Goal: Task Accomplishment & Management: Manage account settings

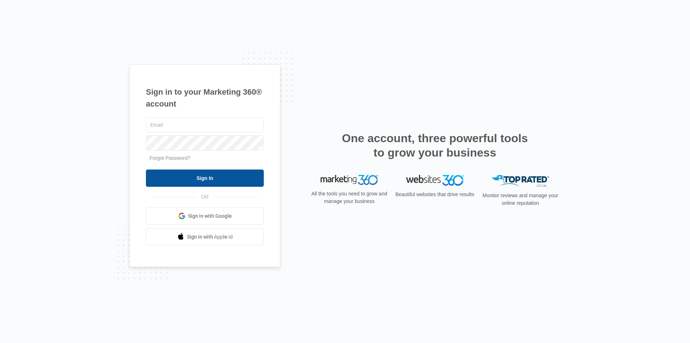
type input "[EMAIL_ADDRESS][DOMAIN_NAME]"
click at [206, 178] on input "Sign In" at bounding box center [205, 177] width 118 height 17
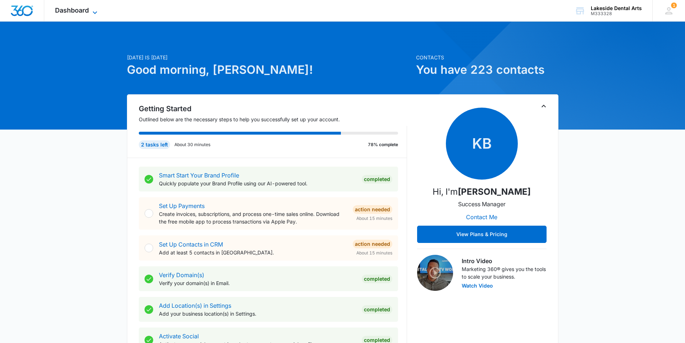
click at [93, 13] on icon at bounding box center [95, 12] width 9 height 9
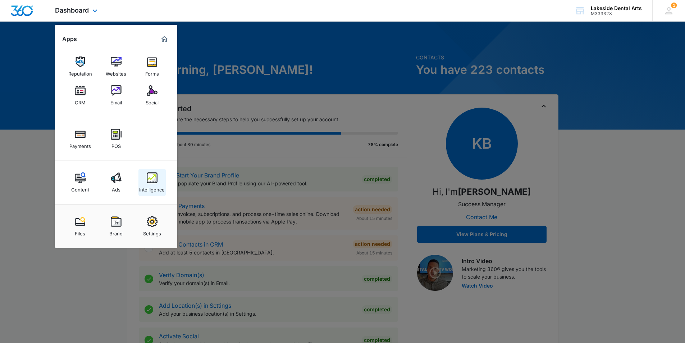
click at [155, 183] on img at bounding box center [152, 177] width 11 height 11
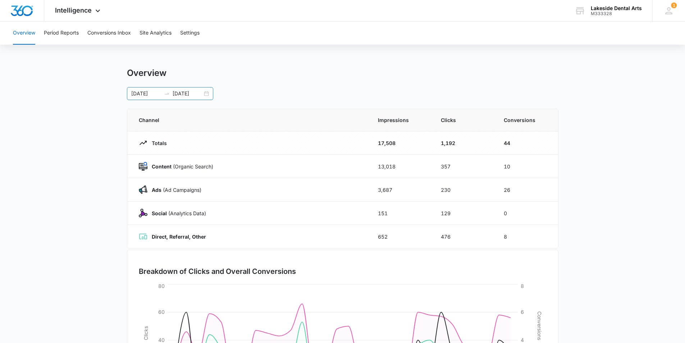
click at [183, 94] on input "09/30/2025" at bounding box center [188, 94] width 30 height 8
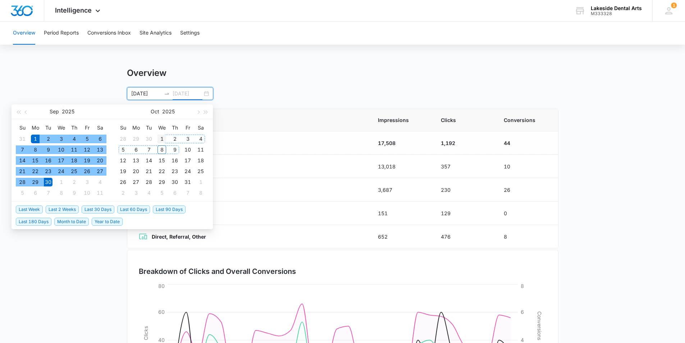
type input "[DATE]"
click at [163, 136] on div "1" at bounding box center [162, 138] width 9 height 9
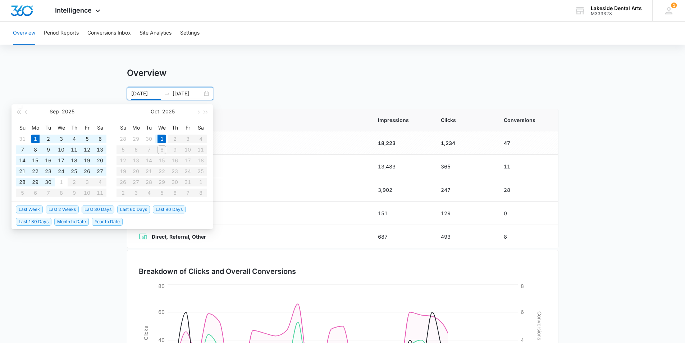
click at [161, 150] on table "Su Mo Tu We Th Fr Sa 28 29 30 1 2 3 4 5 6 7 8 9 10 11 12 13 14 15 16 17 18 19 2…" at bounding box center [162, 160] width 91 height 76
click at [141, 92] on input "09/01/2025" at bounding box center [146, 94] width 30 height 8
click at [136, 92] on input "09/01/2025" at bounding box center [146, 94] width 30 height 8
click at [162, 138] on div "1" at bounding box center [162, 138] width 9 height 9
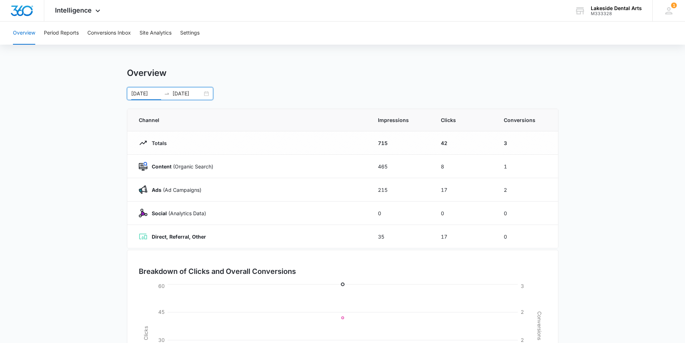
click at [206, 95] on div "10/01/2025 10/01/2025" at bounding box center [170, 93] width 86 height 13
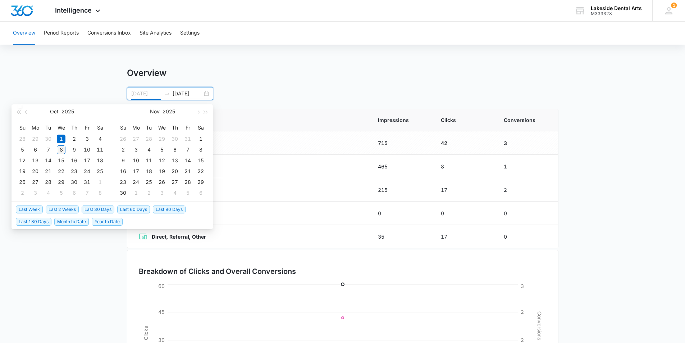
type input "[DATE]"
click at [60, 149] on div "8" at bounding box center [61, 149] width 9 height 9
type input "11/22/2025"
type input "11/21/2025"
type input "[DATE]"
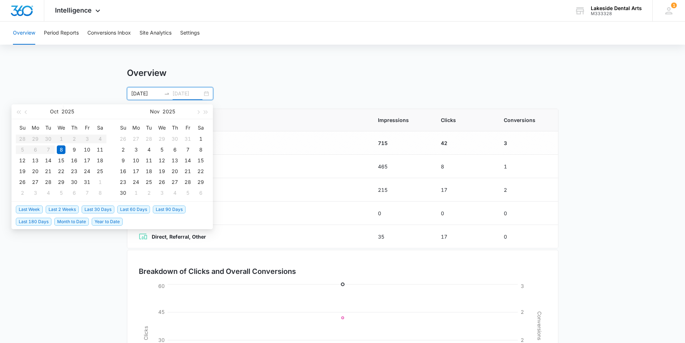
click at [62, 149] on div "8" at bounding box center [61, 149] width 9 height 9
type input "[DATE]"
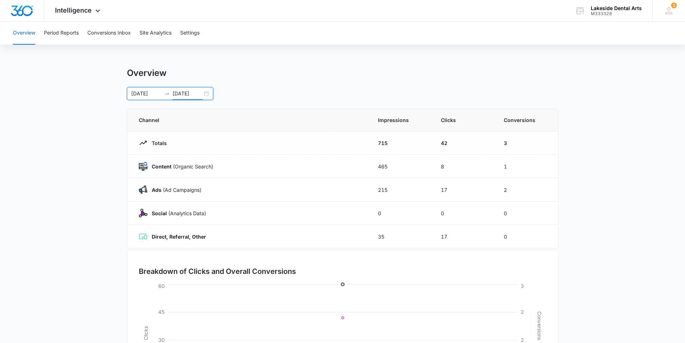
click at [193, 95] on input "[DATE]" at bounding box center [188, 94] width 30 height 8
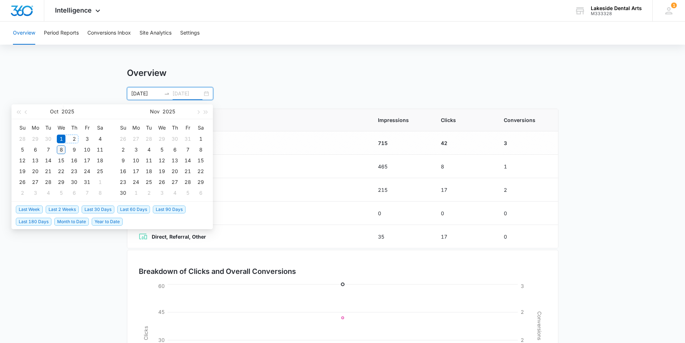
type input "[DATE]"
click at [61, 151] on div "8" at bounding box center [61, 149] width 9 height 9
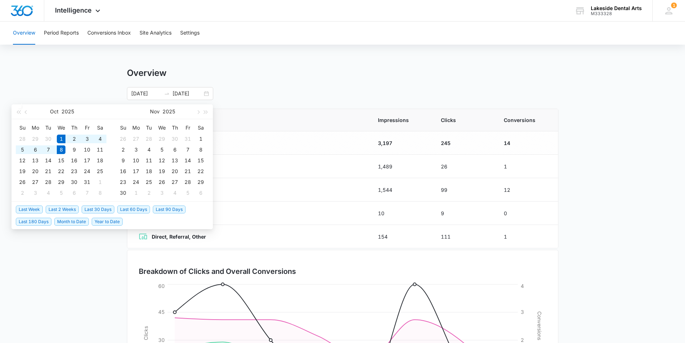
click at [640, 181] on main "Overview 10/01/2025 10/08/2025 Oct 2025 Su Mo Tu We Th Fr Sa 28 29 30 1 2 3 4 5…" at bounding box center [342, 257] width 685 height 378
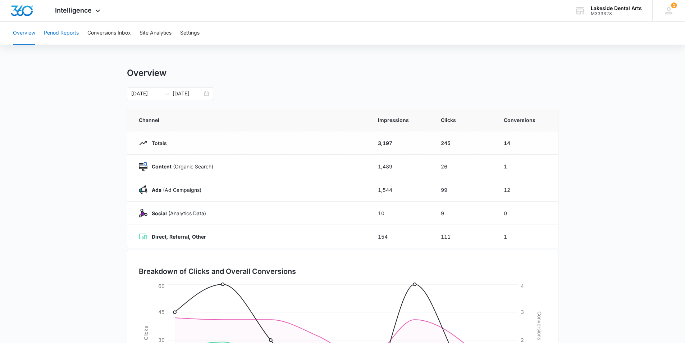
click at [71, 34] on button "Period Reports" at bounding box center [61, 33] width 35 height 23
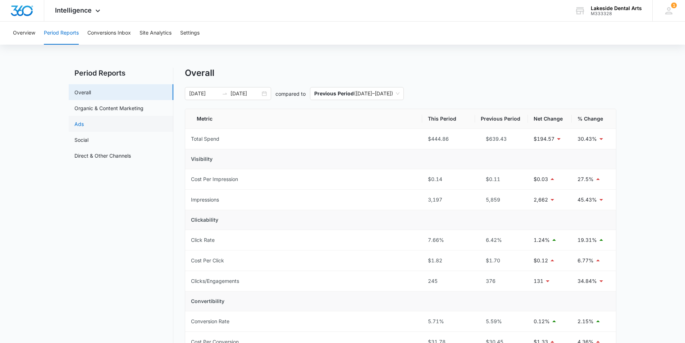
click at [79, 123] on link "Ads" at bounding box center [78, 124] width 9 height 8
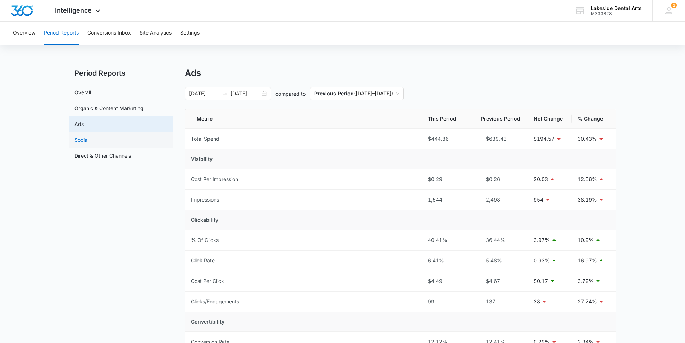
click at [82, 137] on link "Social" at bounding box center [81, 140] width 14 height 8
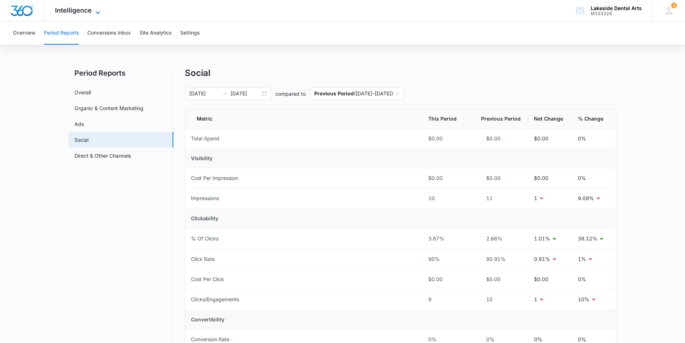
click at [96, 11] on icon at bounding box center [97, 12] width 9 height 9
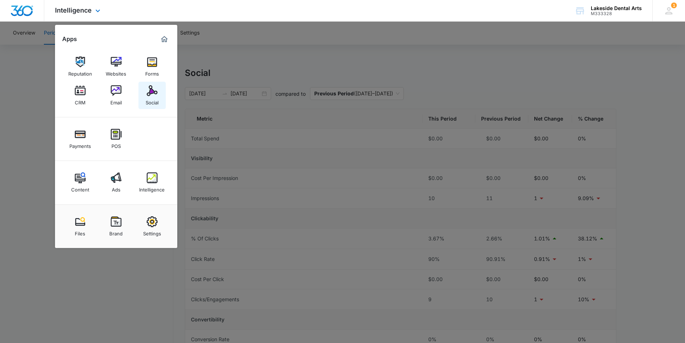
click at [151, 101] on div "Social" at bounding box center [152, 100] width 13 height 9
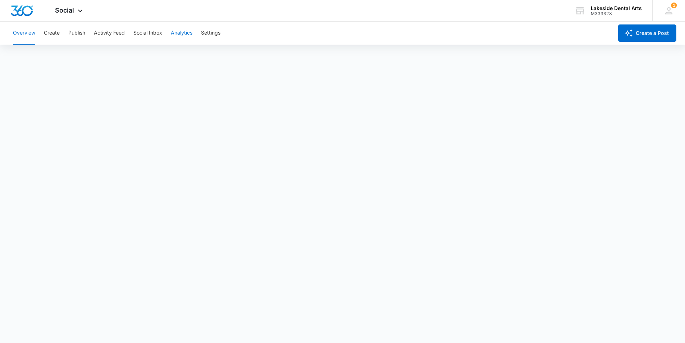
click at [183, 32] on button "Analytics" at bounding box center [182, 33] width 22 height 23
click at [69, 54] on button "Insights" at bounding box center [69, 55] width 18 height 20
click at [102, 54] on button "Community" at bounding box center [100, 55] width 27 height 20
click at [136, 55] on button "Hashtag" at bounding box center [133, 55] width 20 height 20
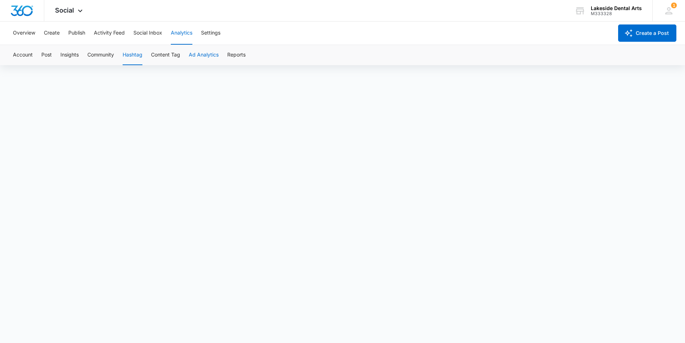
click at [202, 54] on button "Ad Analytics" at bounding box center [204, 55] width 30 height 20
click at [235, 56] on button "Reports" at bounding box center [236, 55] width 18 height 20
click at [23, 54] on button "Account" at bounding box center [23, 55] width 20 height 20
click at [100, 55] on button "Community" at bounding box center [100, 55] width 27 height 20
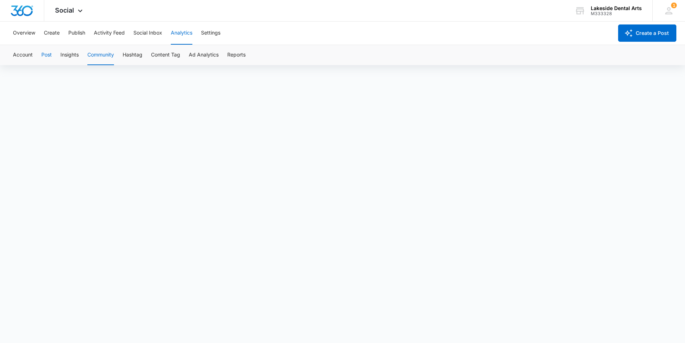
click at [50, 56] on button "Post" at bounding box center [46, 55] width 10 height 20
click at [65, 53] on button "Insights" at bounding box center [69, 55] width 18 height 20
click at [104, 54] on button "Community" at bounding box center [100, 55] width 27 height 20
click at [161, 55] on button "Content Tag" at bounding box center [165, 55] width 29 height 20
click at [202, 53] on button "Ad Analytics" at bounding box center [204, 55] width 30 height 20
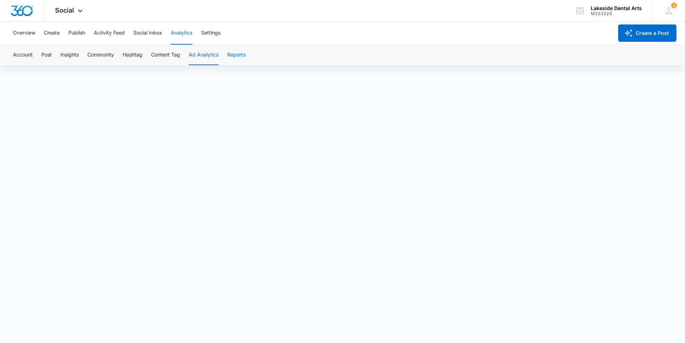
click at [236, 54] on button "Reports" at bounding box center [236, 55] width 18 height 20
click at [210, 32] on button "Settings" at bounding box center [210, 33] width 19 height 23
click at [79, 11] on icon at bounding box center [80, 12] width 9 height 9
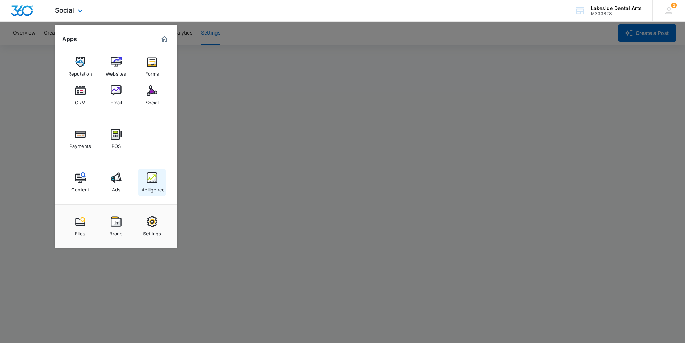
click at [158, 184] on div "Intelligence" at bounding box center [152, 187] width 26 height 9
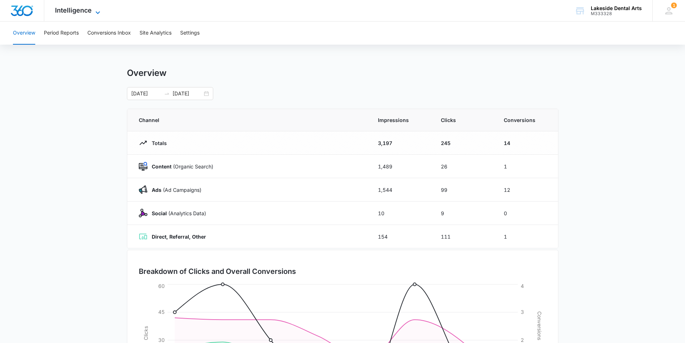
click at [99, 12] on icon at bounding box center [98, 12] width 4 height 3
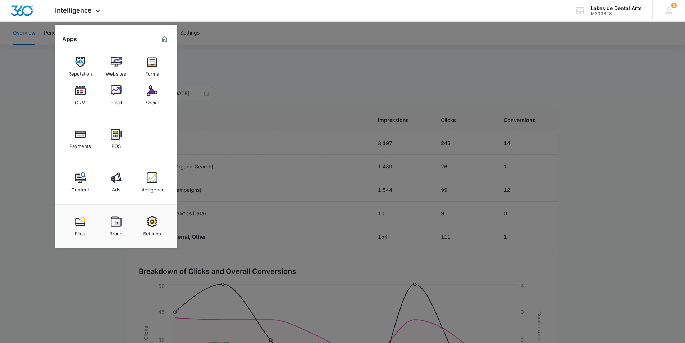
click at [116, 180] on img at bounding box center [116, 177] width 11 height 11
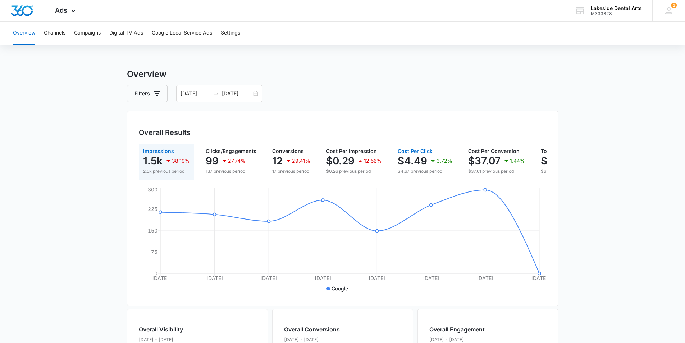
drag, startPoint x: 409, startPoint y: 179, endPoint x: 455, endPoint y: 186, distance: 46.1
click at [455, 186] on div "Impressions 1.5k 38.19% 2.5k previous period Clicks/Engagements 99 27.74% 137 p…" at bounding box center [343, 218] width 408 height 150
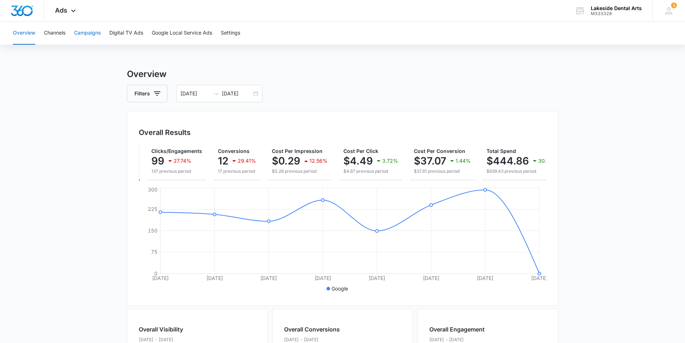
click at [88, 33] on button "Campaigns" at bounding box center [87, 33] width 27 height 23
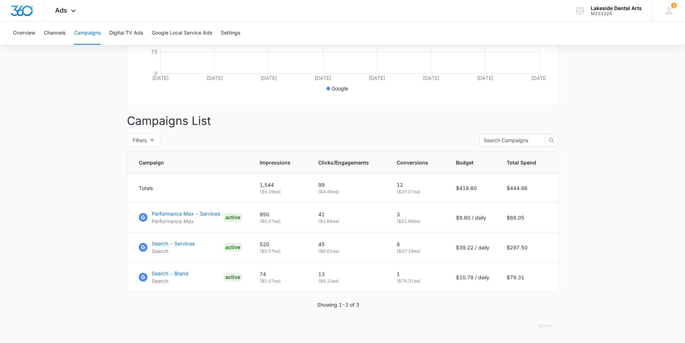
scroll to position [205, 0]
click at [176, 213] on p "Performance Max - Services" at bounding box center [186, 214] width 68 height 8
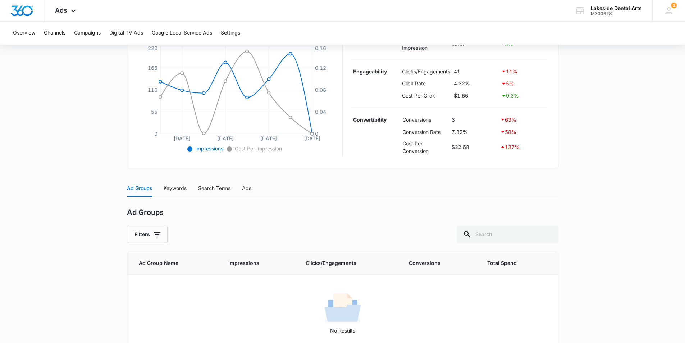
scroll to position [181, 0]
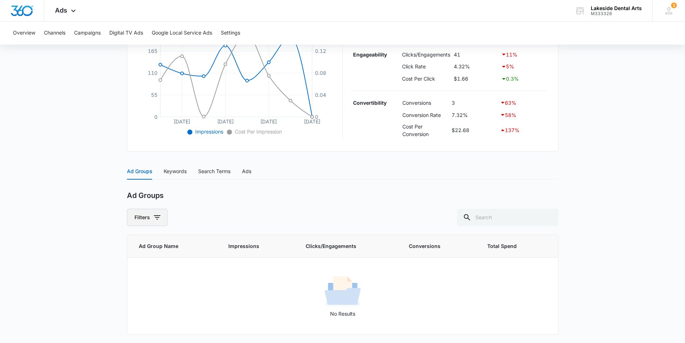
click at [156, 219] on icon "button" at bounding box center [157, 217] width 6 height 4
click at [134, 259] on input "Active" at bounding box center [134, 258] width 6 height 6
radio input "true"
click at [261, 209] on div "Filters (1) Viewing : All Active Paused Clear All" at bounding box center [343, 217] width 432 height 17
click at [174, 168] on div "Keywords" at bounding box center [175, 171] width 23 height 8
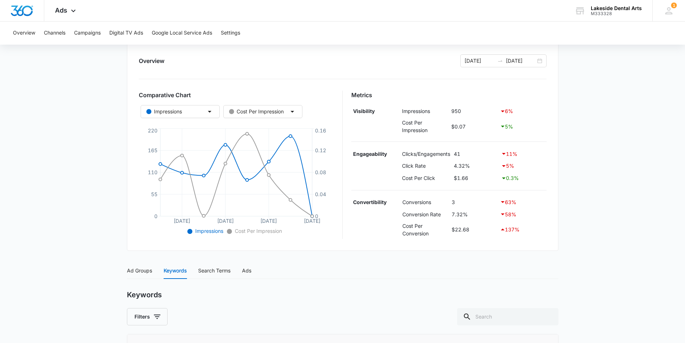
scroll to position [108, 0]
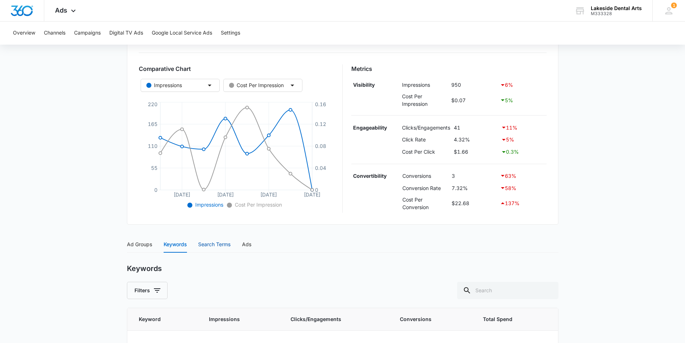
click at [214, 241] on div "Search Terms" at bounding box center [214, 244] width 32 height 8
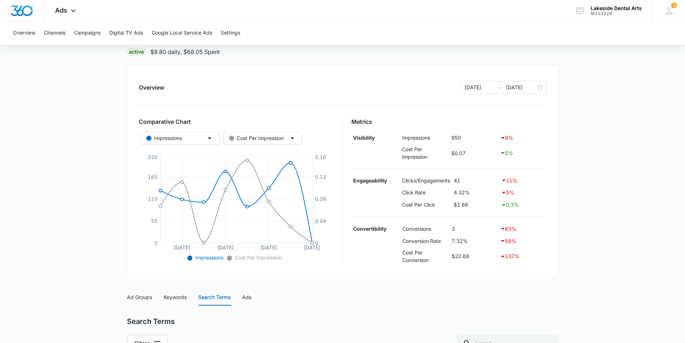
scroll to position [37, 0]
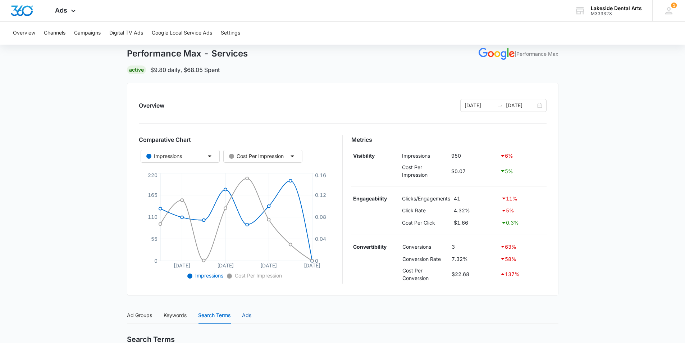
click at [250, 313] on div "Ads" at bounding box center [246, 315] width 9 height 8
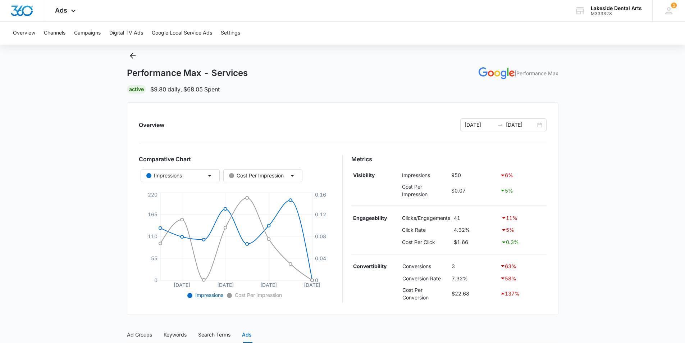
scroll to position [0, 0]
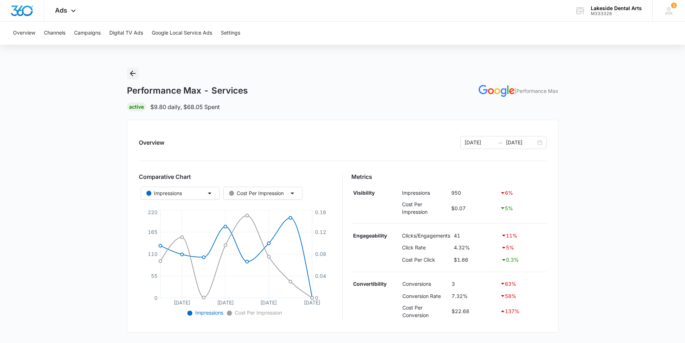
click at [133, 73] on icon "Back" at bounding box center [133, 73] width 6 height 6
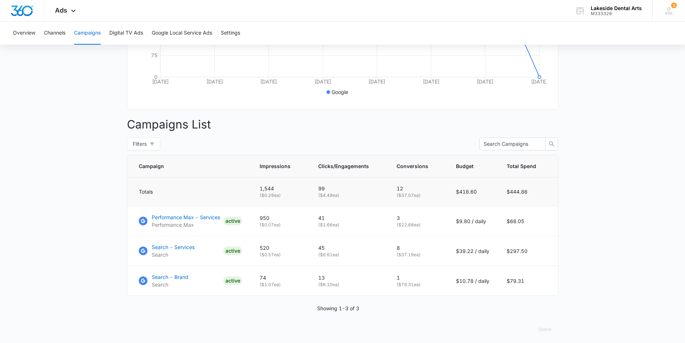
scroll to position [205, 0]
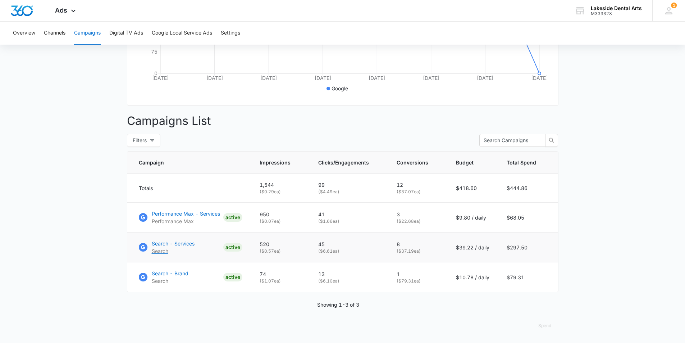
click at [169, 243] on p "Search - Services" at bounding box center [173, 243] width 43 height 8
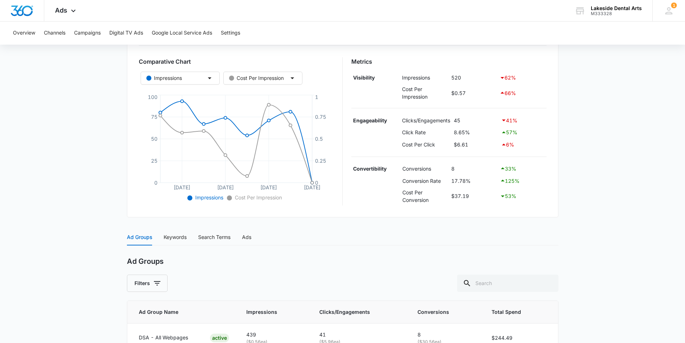
scroll to position [9, 0]
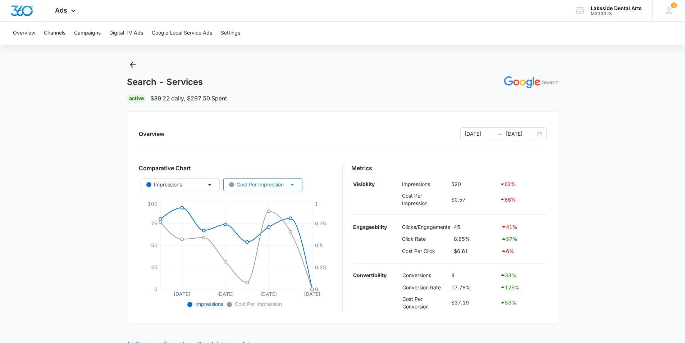
click at [292, 183] on icon "button" at bounding box center [292, 184] width 9 height 9
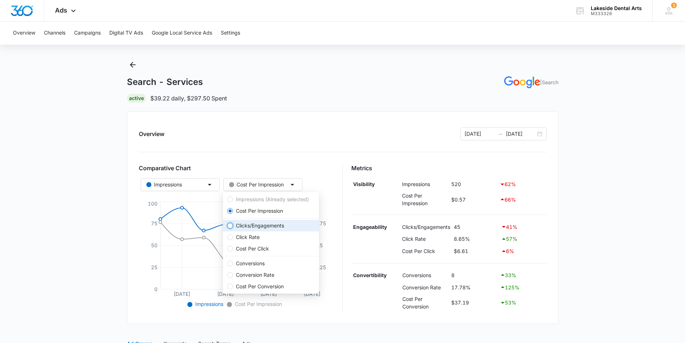
click at [231, 226] on input "Clicks/Engagements" at bounding box center [230, 226] width 6 height 6
radio input "true"
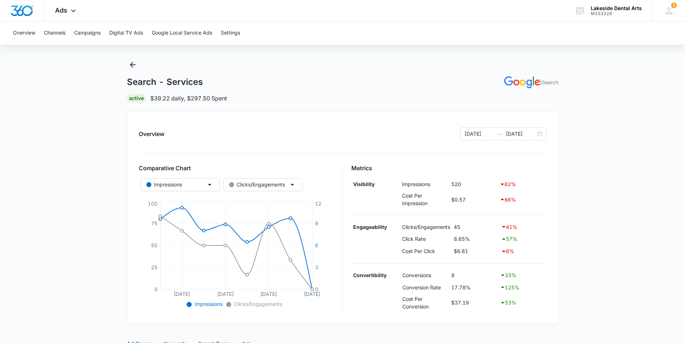
click at [48, 209] on main "Search - Services | Search Active $39.22 daily , $297.50 Spent Overview [DATE] …" at bounding box center [342, 291] width 685 height 464
click at [293, 184] on icon "button" at bounding box center [293, 185] width 4 height 2
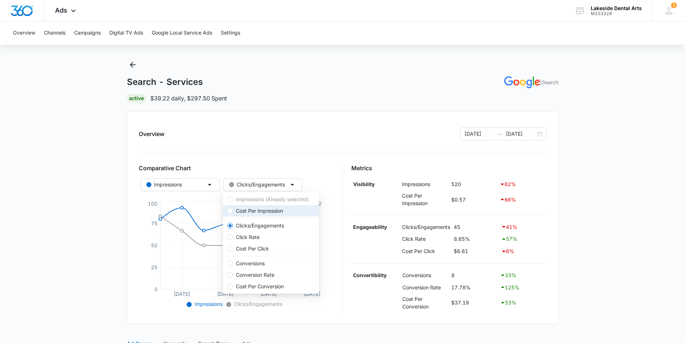
click at [235, 209] on span "Cost Per Impression" at bounding box center [259, 211] width 53 height 8
click at [233, 209] on input "Cost Per Impression" at bounding box center [230, 211] width 6 height 6
radio input "true"
radio input "false"
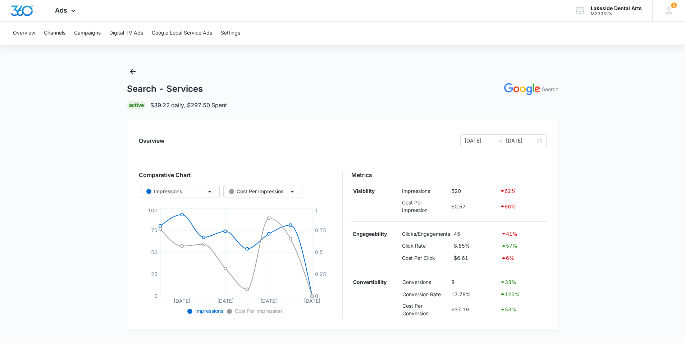
scroll to position [0, 0]
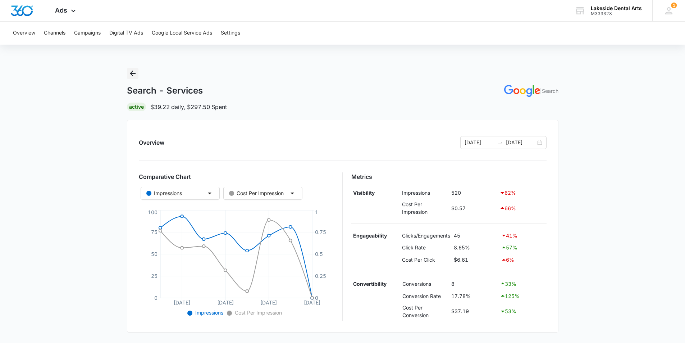
click at [131, 71] on icon "Back" at bounding box center [132, 73] width 9 height 9
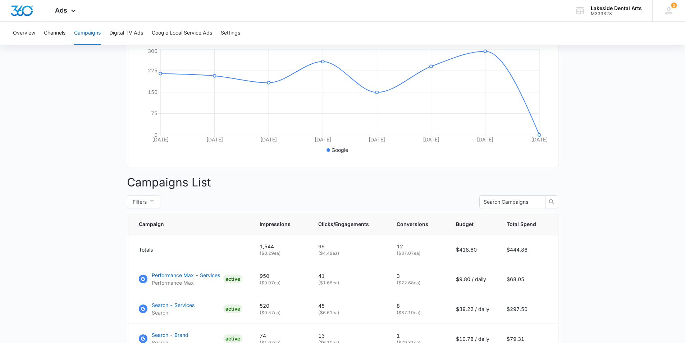
scroll to position [180, 0]
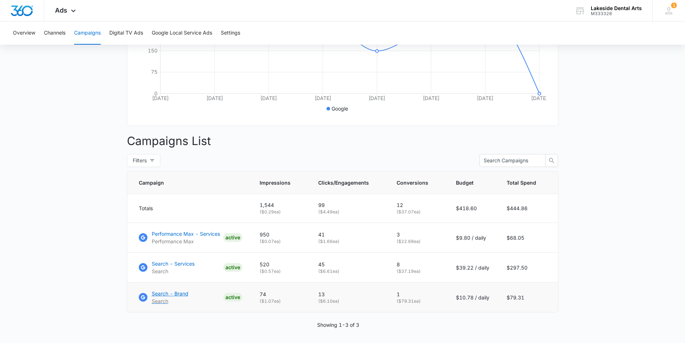
click at [171, 297] on p "Search - Brand" at bounding box center [170, 293] width 37 height 8
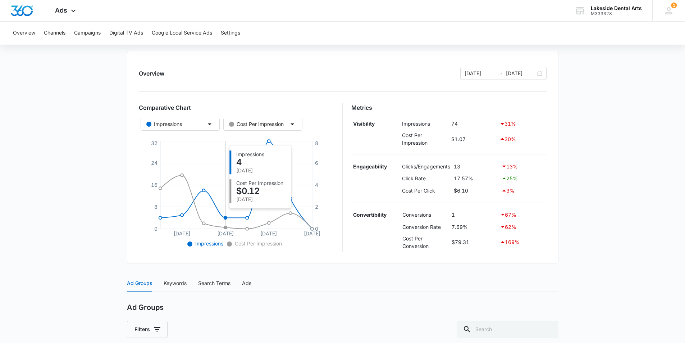
scroll to position [159, 0]
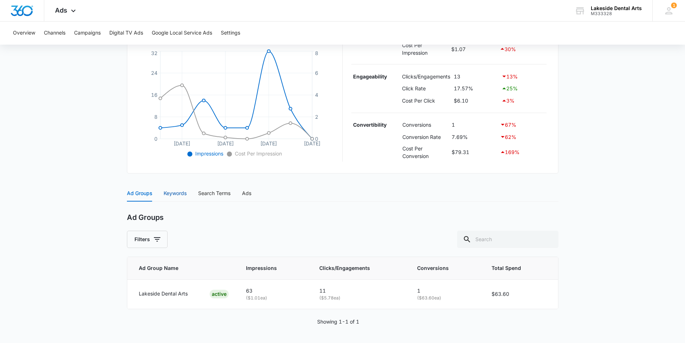
click at [174, 192] on div "Keywords" at bounding box center [175, 193] width 23 height 8
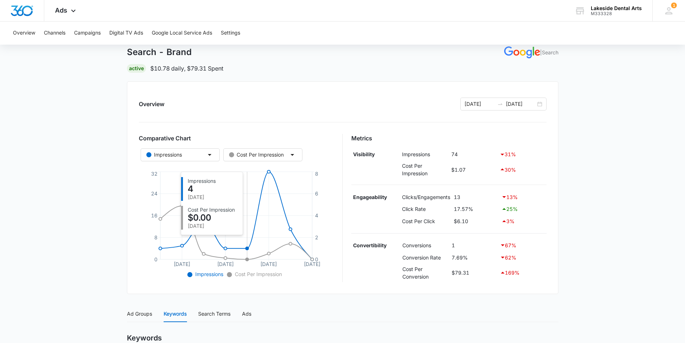
scroll to position [0, 0]
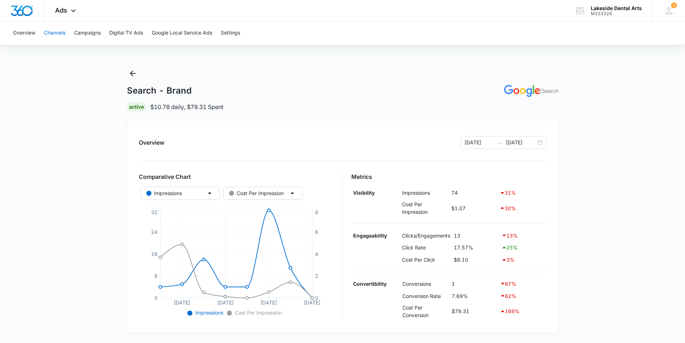
click at [52, 30] on button "Channels" at bounding box center [55, 33] width 22 height 23
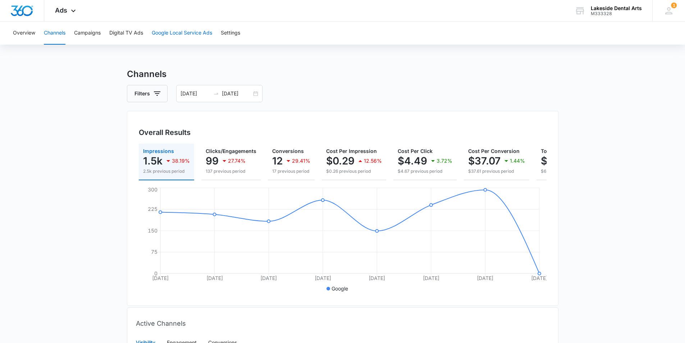
click at [175, 34] on button "Google Local Service Ads" at bounding box center [182, 33] width 60 height 23
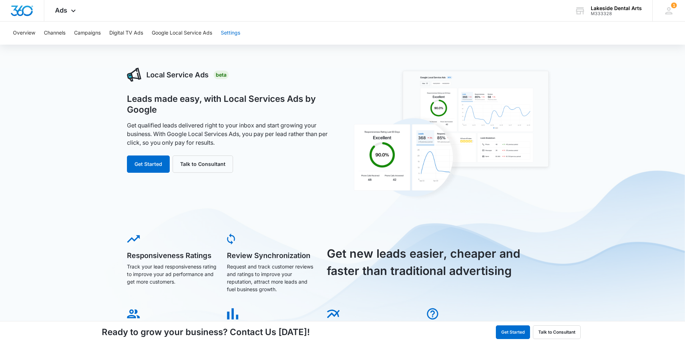
click at [233, 34] on button "Settings" at bounding box center [230, 33] width 19 height 23
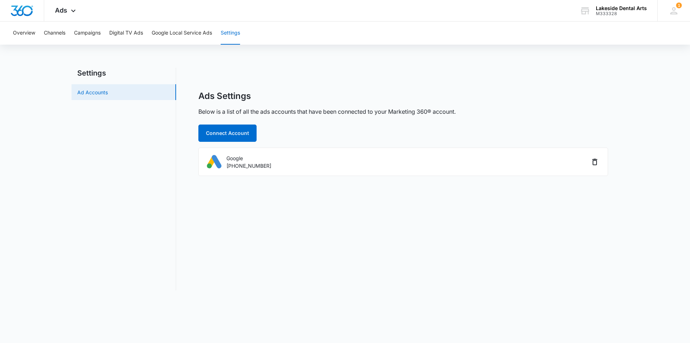
click at [90, 91] on link "Ad Accounts" at bounding box center [92, 92] width 31 height 8
click at [74, 11] on icon at bounding box center [73, 12] width 9 height 9
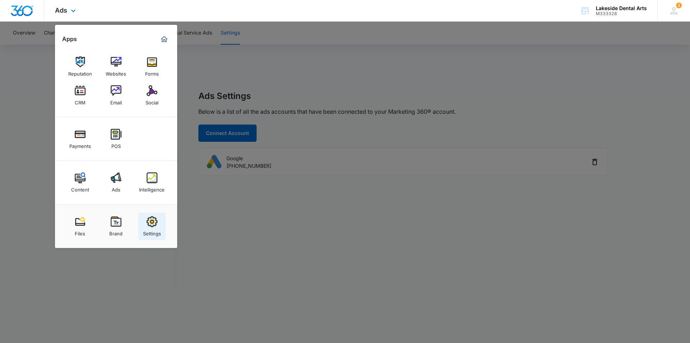
click at [152, 223] on img at bounding box center [152, 221] width 11 height 11
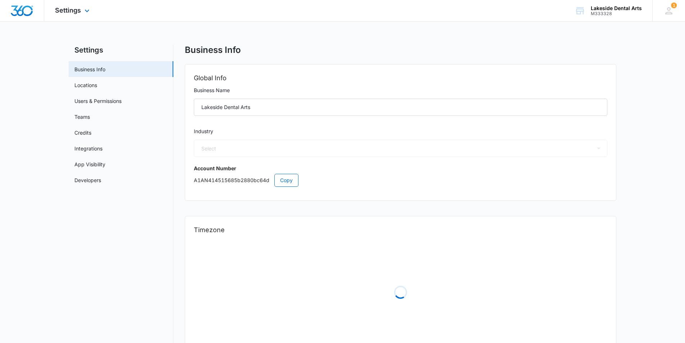
select select "15"
select select "US"
select select "America/New_York"
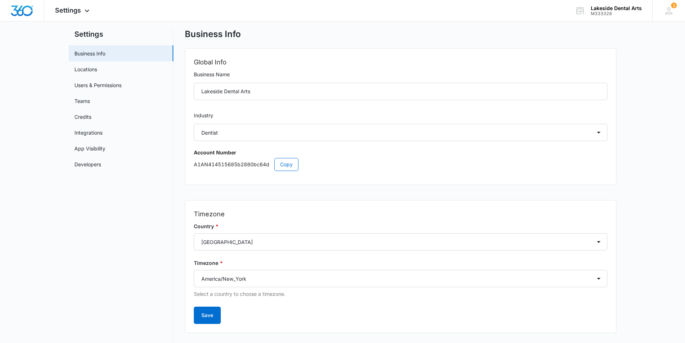
scroll to position [29, 0]
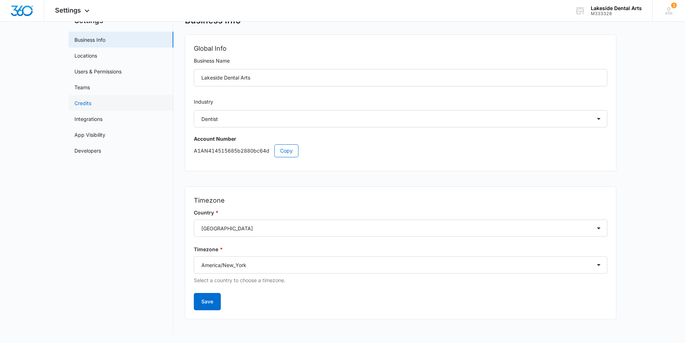
click at [80, 103] on link "Credits" at bounding box center [82, 103] width 17 height 8
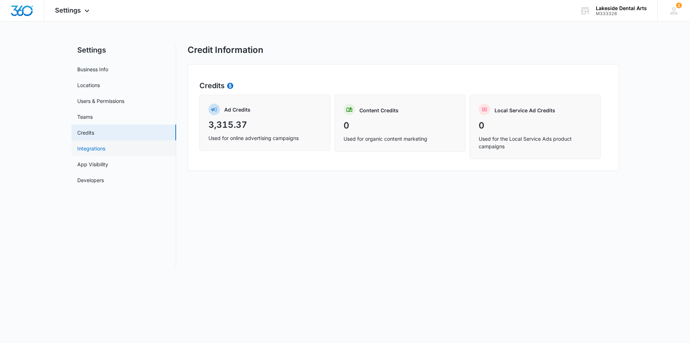
click at [94, 147] on link "Integrations" at bounding box center [91, 149] width 28 height 8
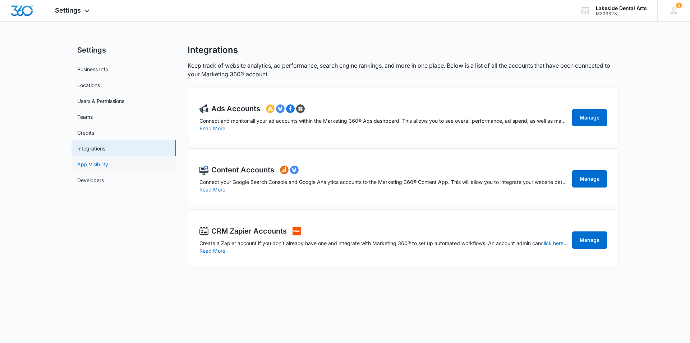
click at [93, 163] on link "App Visibility" at bounding box center [92, 164] width 31 height 8
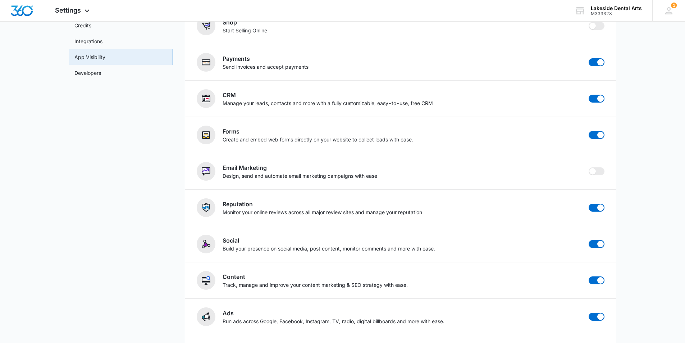
scroll to position [72, 0]
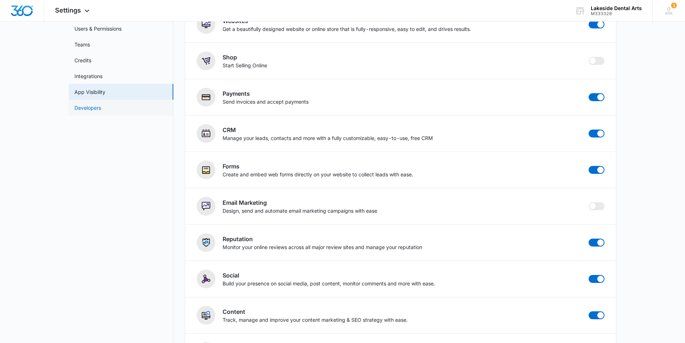
click at [89, 105] on link "Developers" at bounding box center [87, 108] width 27 height 8
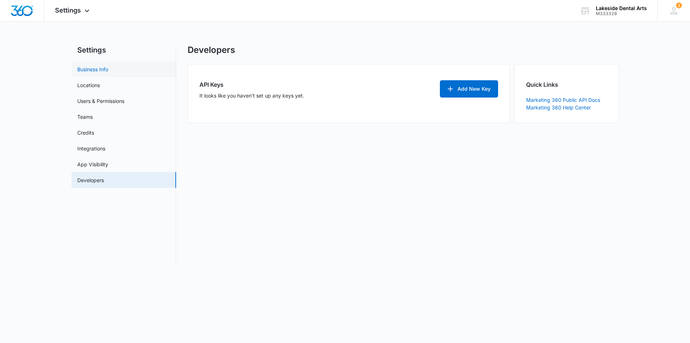
click at [95, 67] on link "Business Info" at bounding box center [92, 69] width 31 height 8
select select "15"
select select "US"
select select "America/New_York"
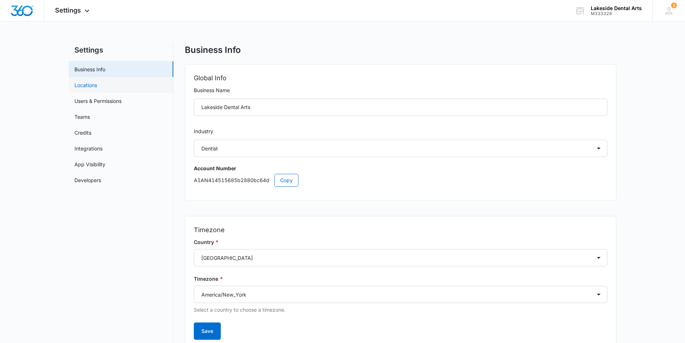
click at [92, 82] on link "Locations" at bounding box center [85, 85] width 23 height 8
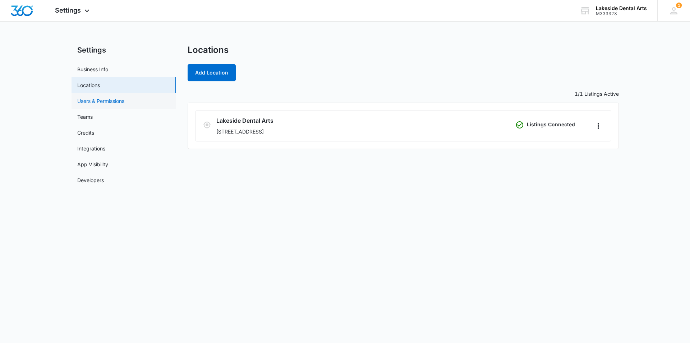
click at [90, 101] on link "Users & Permissions" at bounding box center [100, 101] width 47 height 8
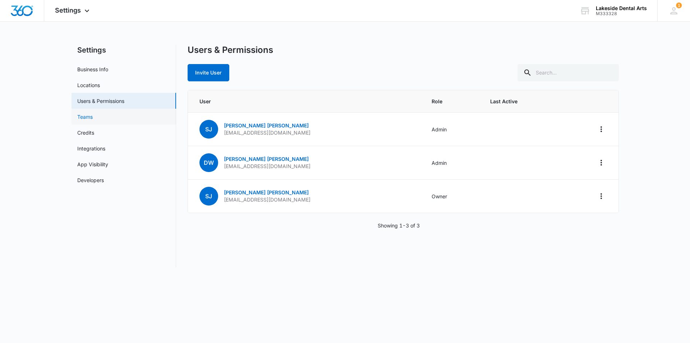
click at [89, 118] on link "Teams" at bounding box center [84, 117] width 15 height 8
click at [86, 114] on link "Teams" at bounding box center [84, 117] width 15 height 8
click at [92, 149] on link "Integrations" at bounding box center [91, 149] width 28 height 8
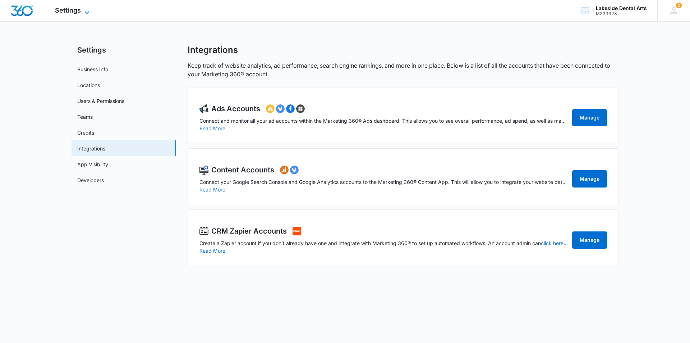
click at [85, 10] on icon at bounding box center [87, 12] width 9 height 9
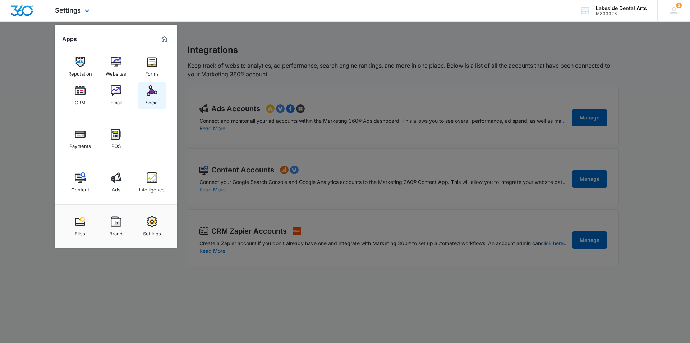
click at [150, 97] on div "Social" at bounding box center [152, 100] width 13 height 9
